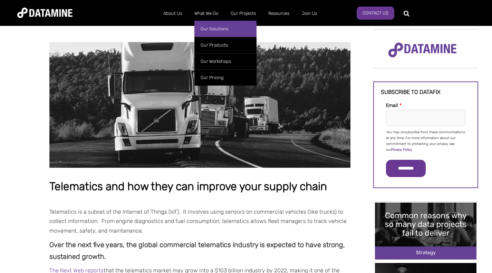
click at [213, 27] on link "Our Solutions" at bounding box center [226, 29] width 62 height 16
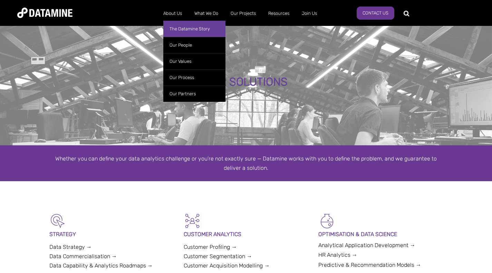
click at [177, 27] on link "The Datamine Story" at bounding box center [194, 29] width 62 height 16
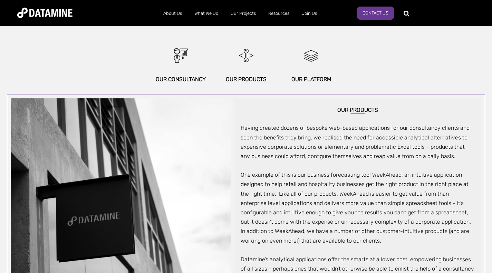
scroll to position [346, 0]
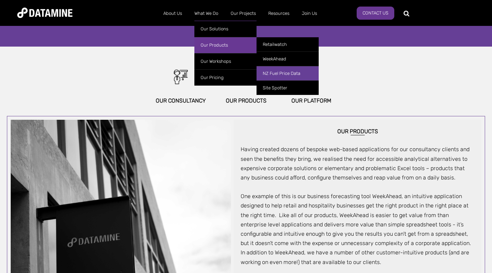
click at [292, 74] on link "NZ Fuel Price Data" at bounding box center [288, 73] width 62 height 15
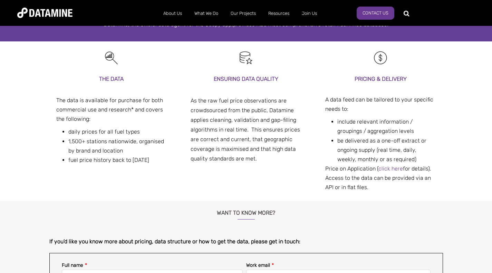
scroll to position [104, 0]
